Goal: Task Accomplishment & Management: Complete application form

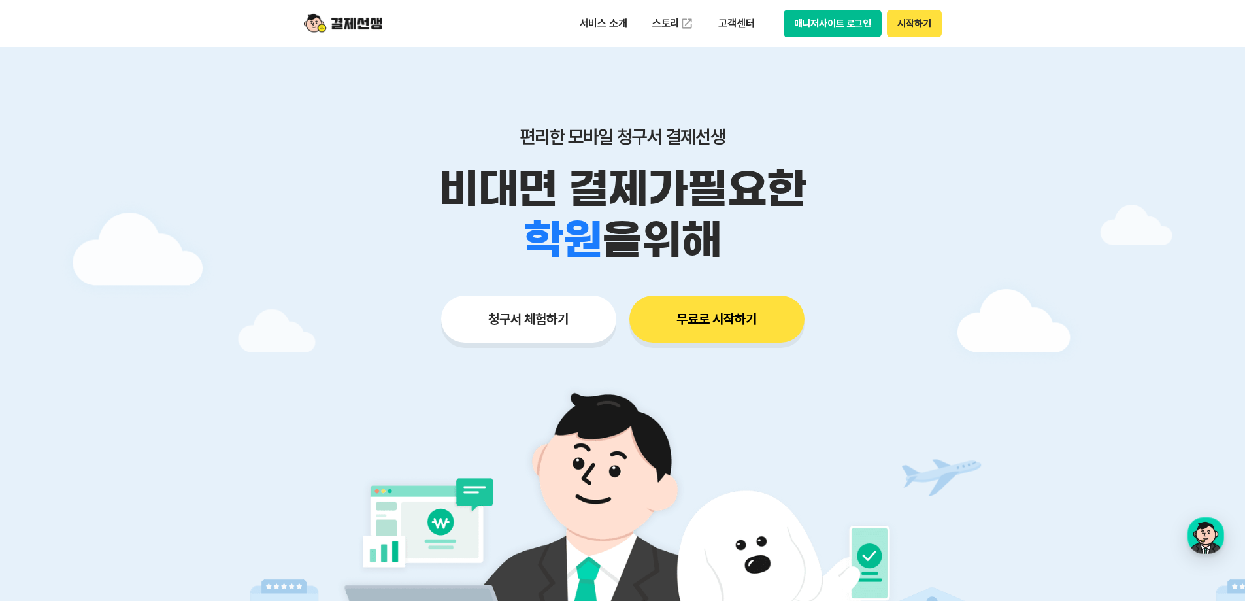
click at [501, 338] on button "청구서 체험하기" at bounding box center [528, 318] width 175 height 47
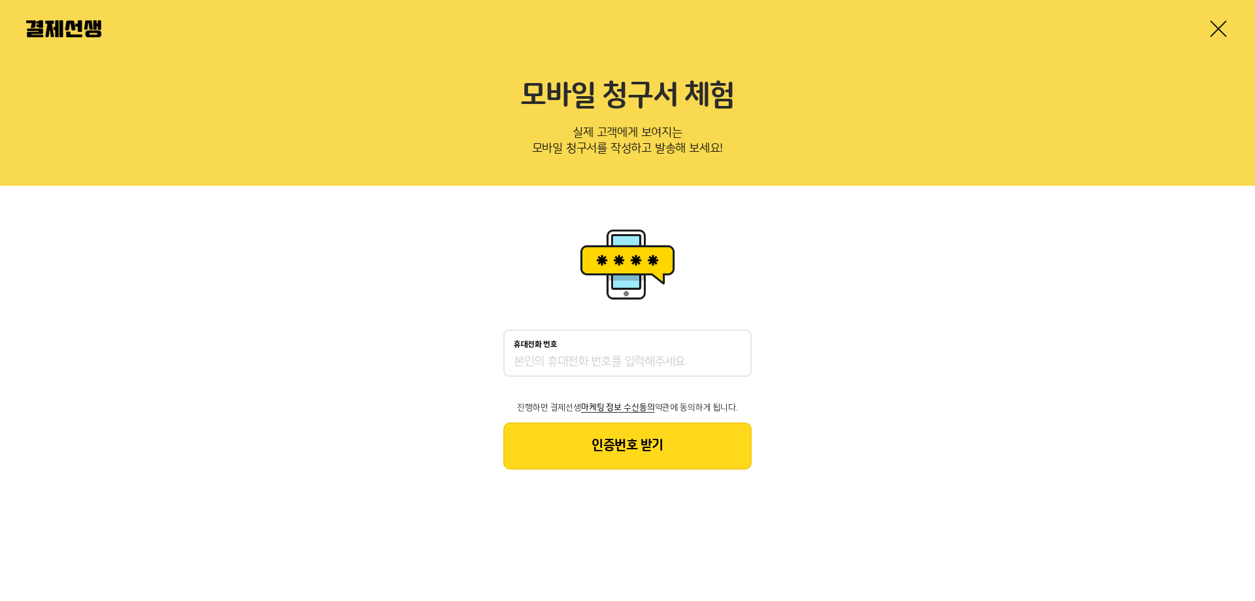
click at [559, 363] on input "휴대전화 번호" at bounding box center [627, 362] width 227 height 16
type input "01056255459"
click at [650, 439] on button "인증번호 받기" at bounding box center [627, 445] width 248 height 47
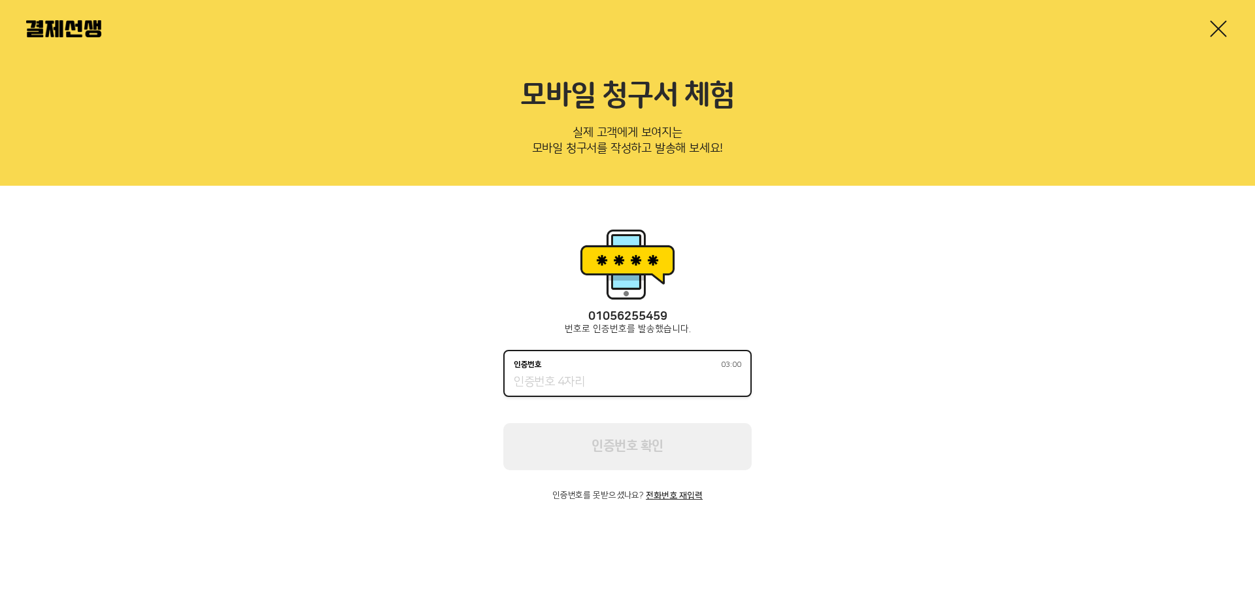
click at [631, 375] on input "인증번호 03:00" at bounding box center [627, 382] width 227 height 16
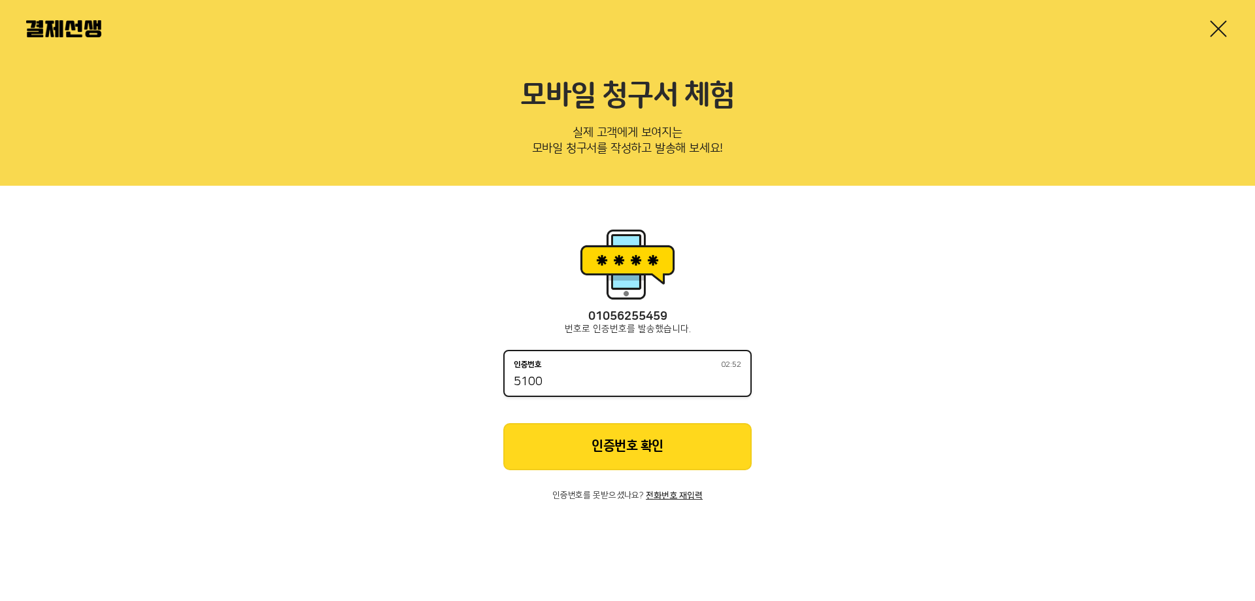
type input "5100"
click at [605, 448] on button "인증번호 확인" at bounding box center [627, 446] width 248 height 47
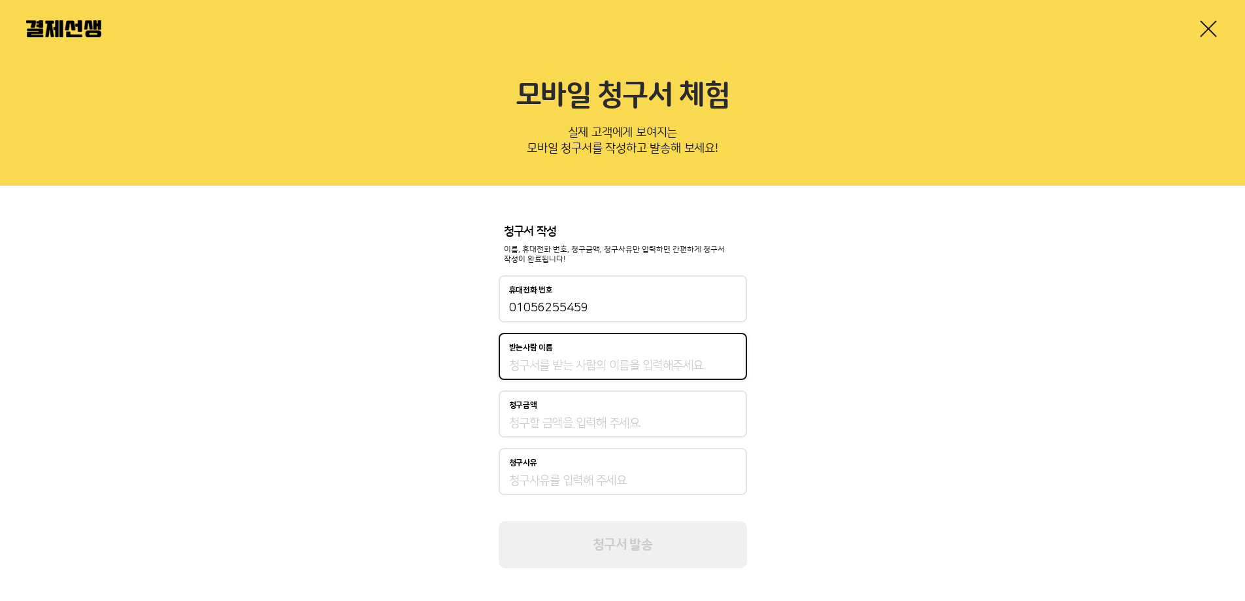
click at [608, 361] on input "받는사람 이름" at bounding box center [622, 366] width 227 height 16
type input "홓호호"
click at [548, 421] on input "청구금액" at bounding box center [622, 423] width 227 height 16
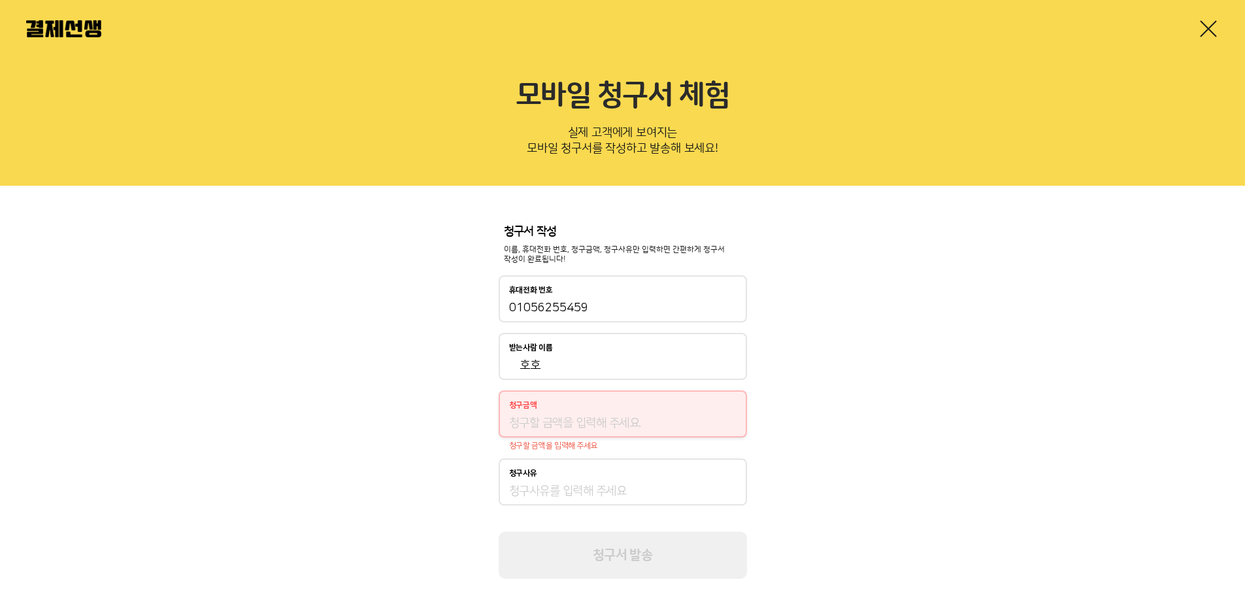
type input "3"
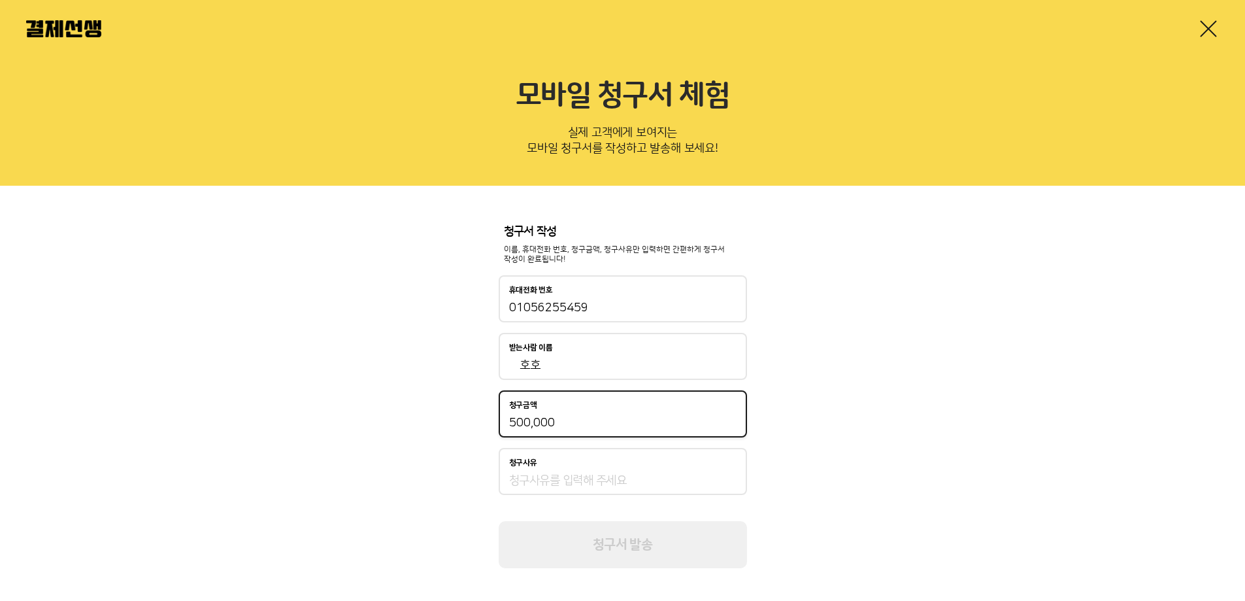
type input "500,000"
click at [548, 465] on div "청구사유" at bounding box center [622, 462] width 227 height 9
click at [548, 473] on input "청구사유" at bounding box center [622, 481] width 227 height 16
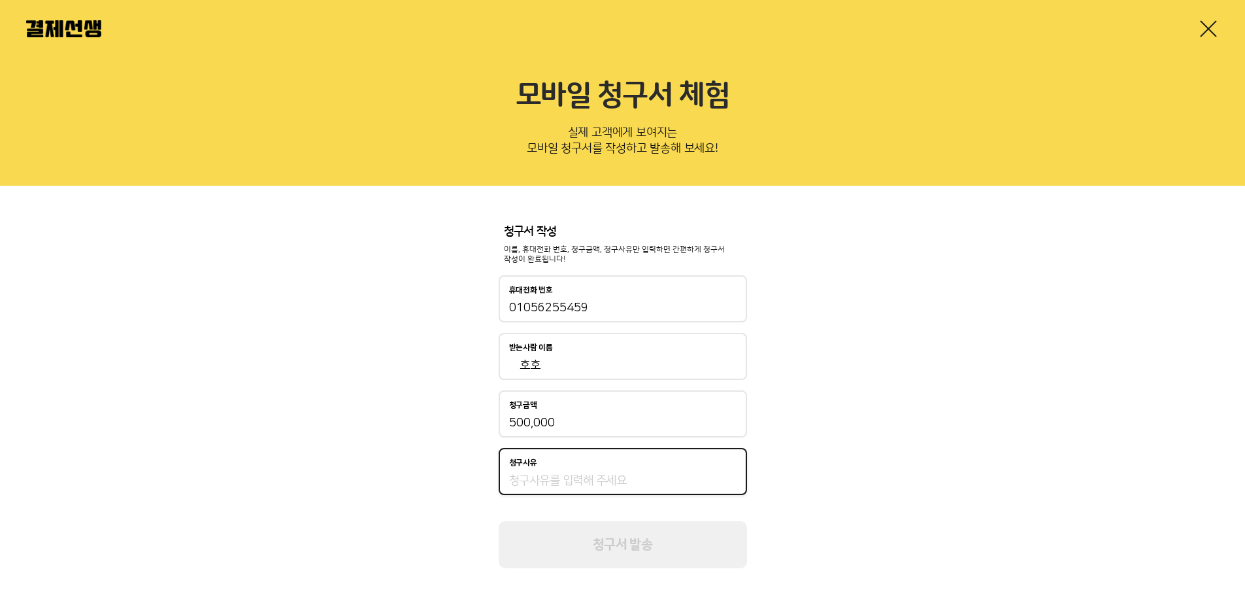
click at [548, 472] on div "청구사유" at bounding box center [623, 471] width 248 height 47
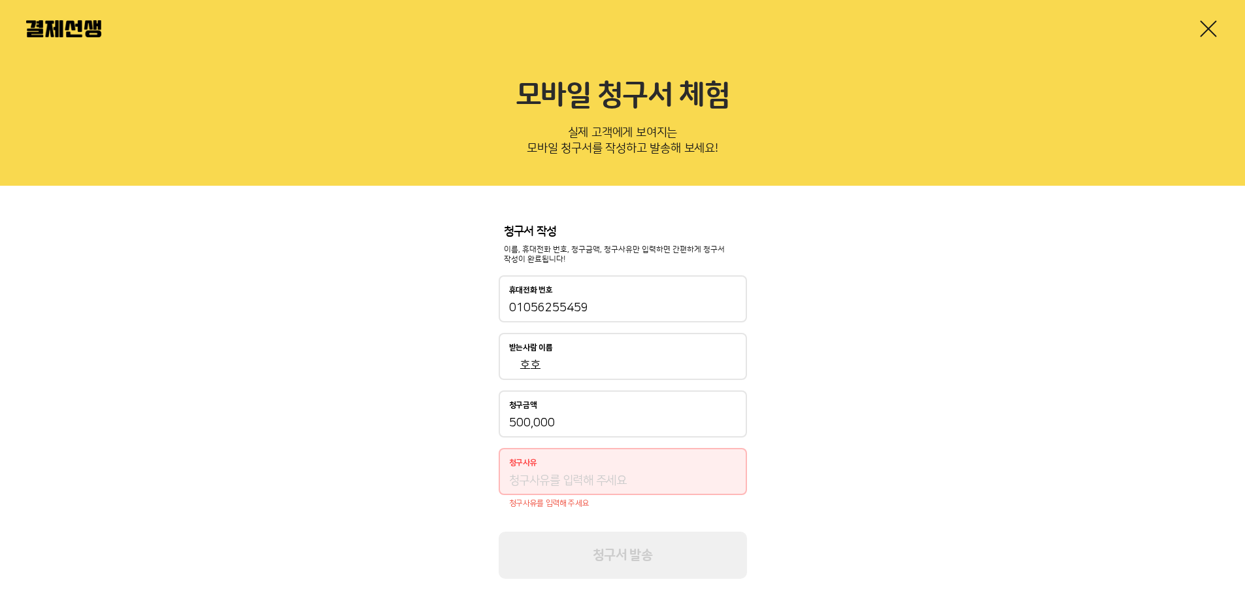
click at [548, 478] on input "청구사유" at bounding box center [622, 481] width 227 height 16
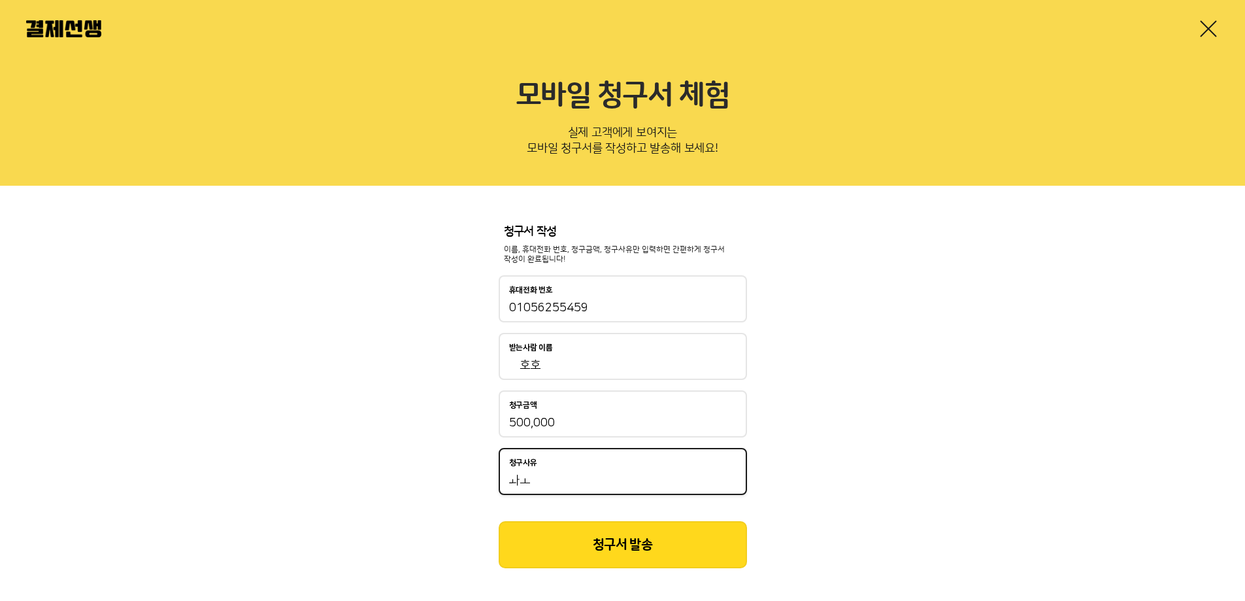
type input "ㅘ"
type input "학"
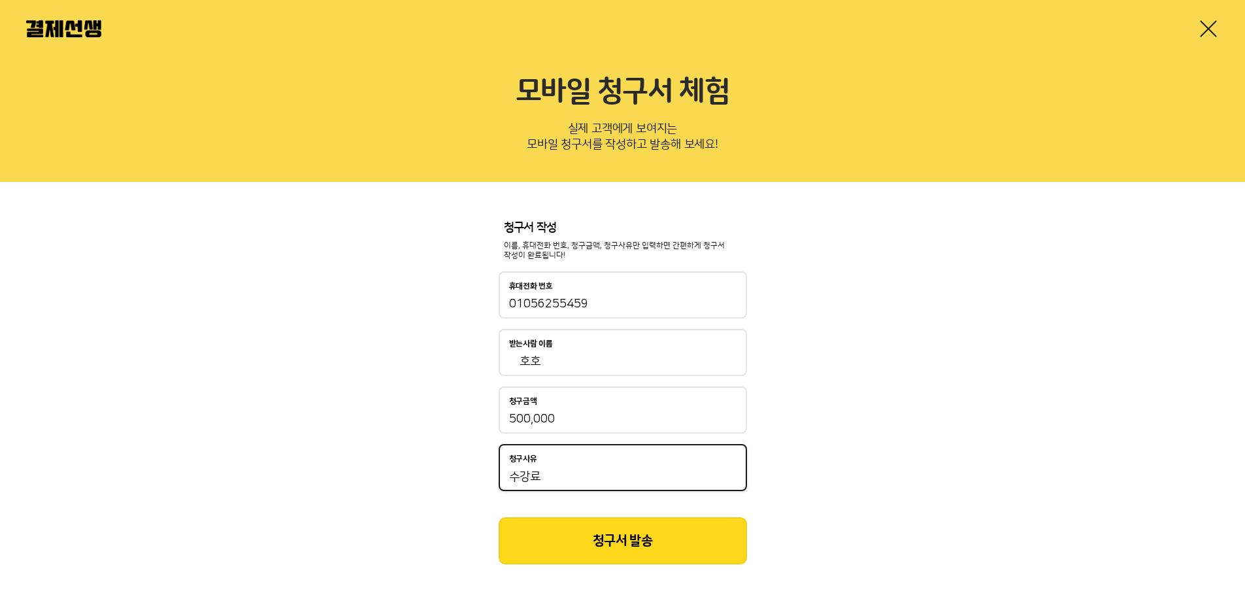
scroll to position [7, 0]
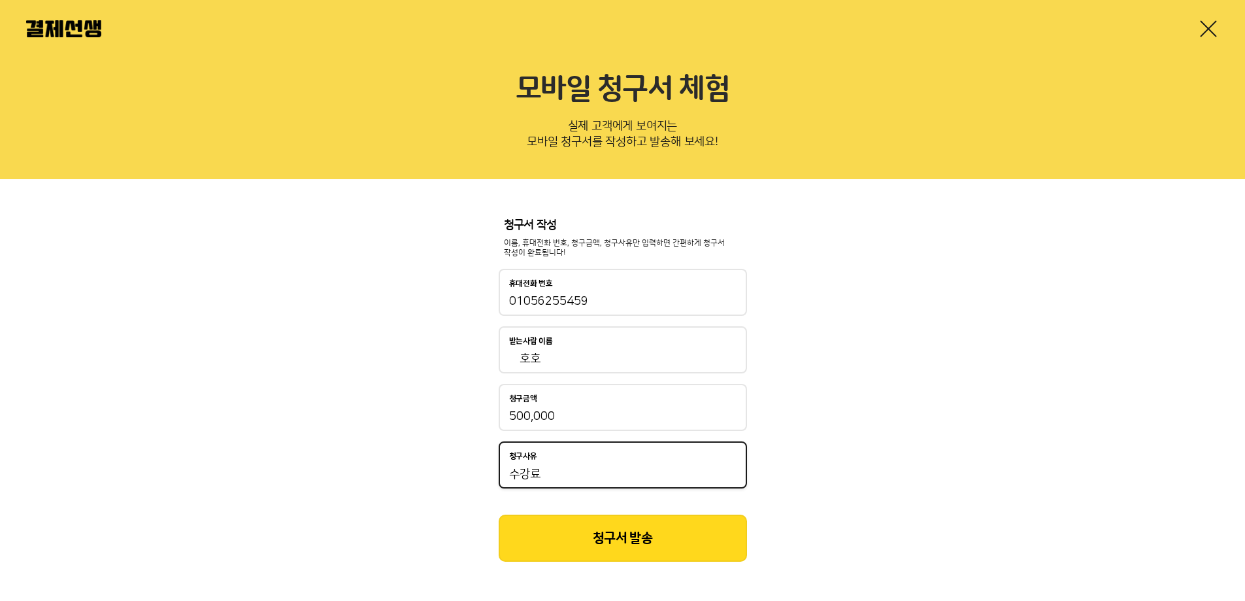
type input "수강료"
click at [616, 533] on button "청구서 발송" at bounding box center [623, 537] width 248 height 47
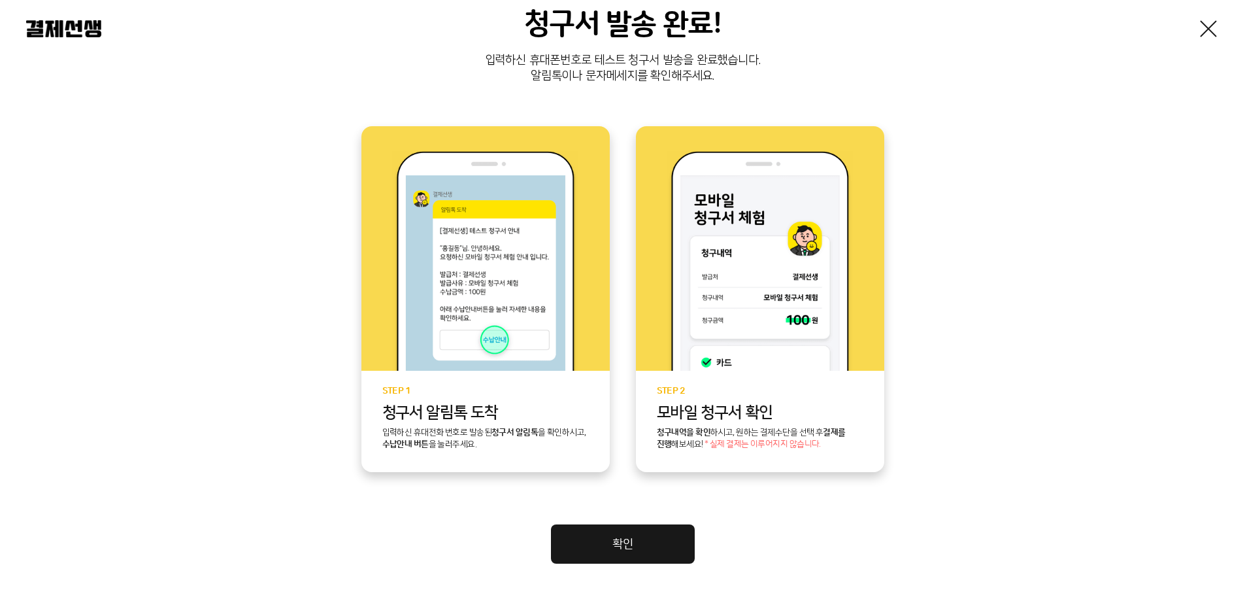
scroll to position [245, 0]
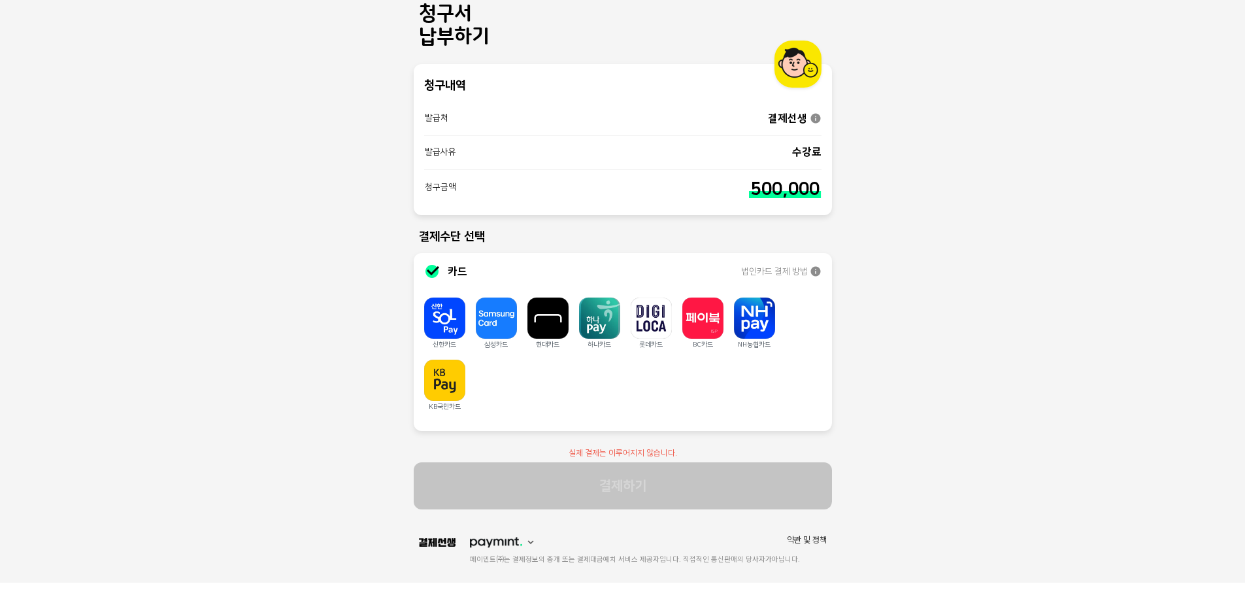
scroll to position [27, 0]
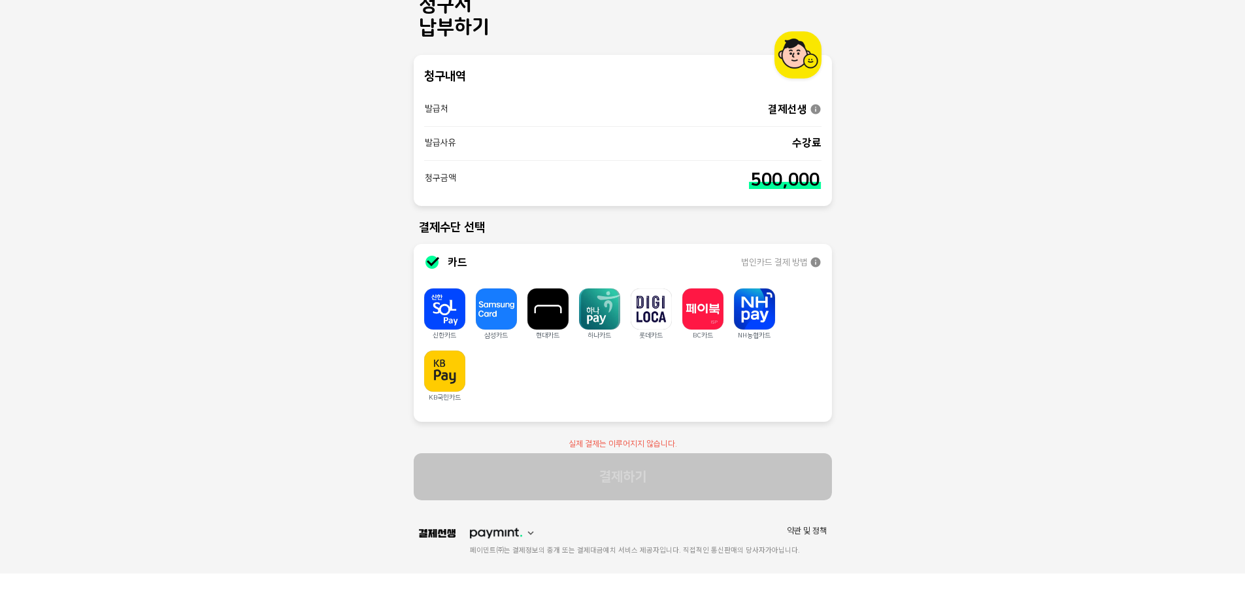
click at [752, 305] on div at bounding box center [754, 308] width 41 height 41
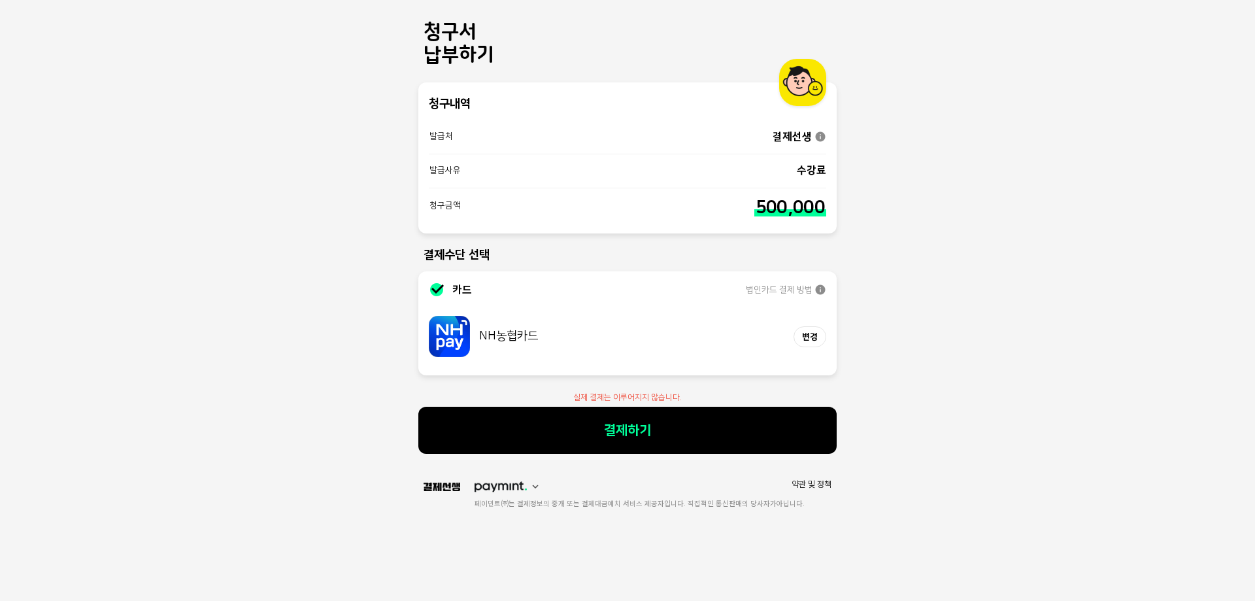
click at [771, 411] on button "결제하기" at bounding box center [627, 430] width 418 height 47
